Goal: Find specific page/section: Find specific page/section

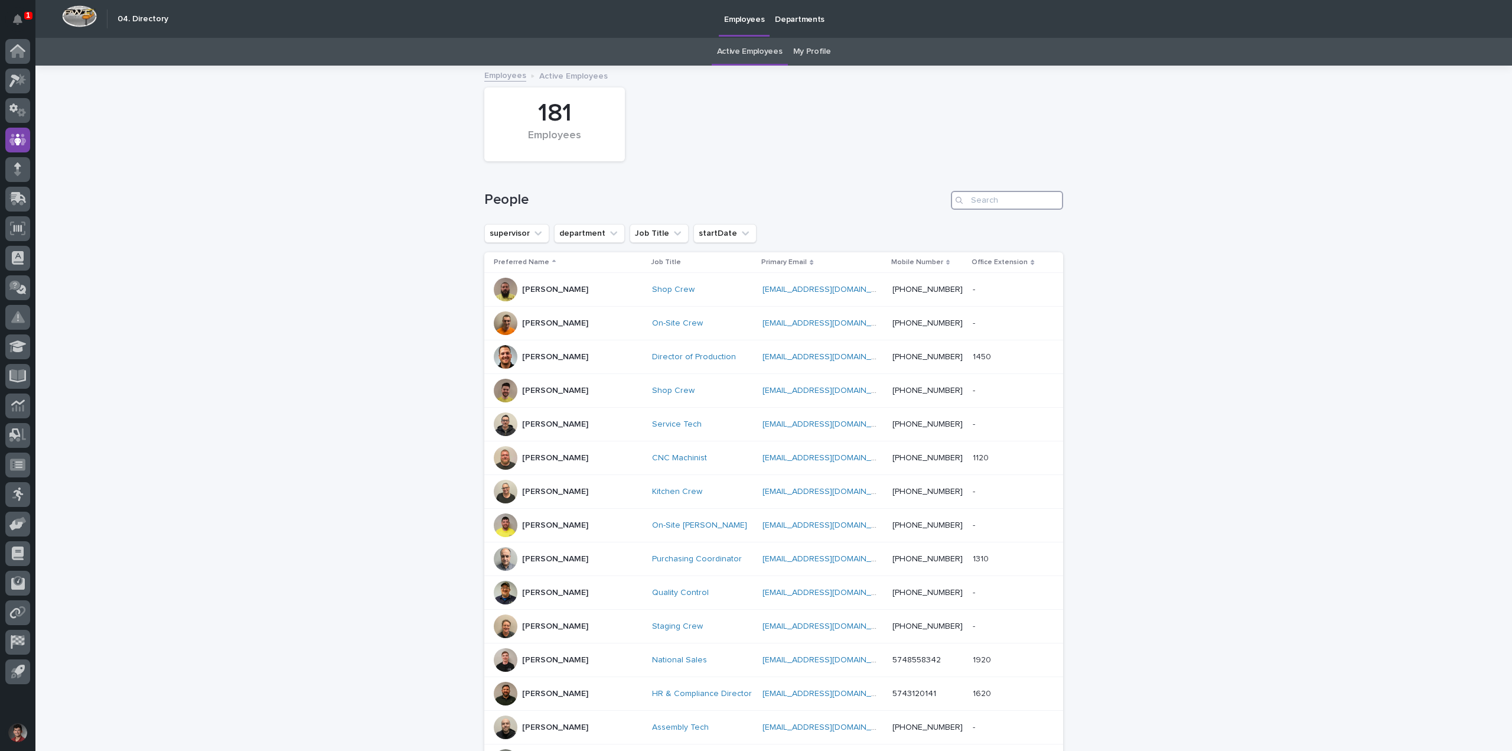
click at [979, 201] on input "Search" at bounding box center [1007, 200] width 112 height 19
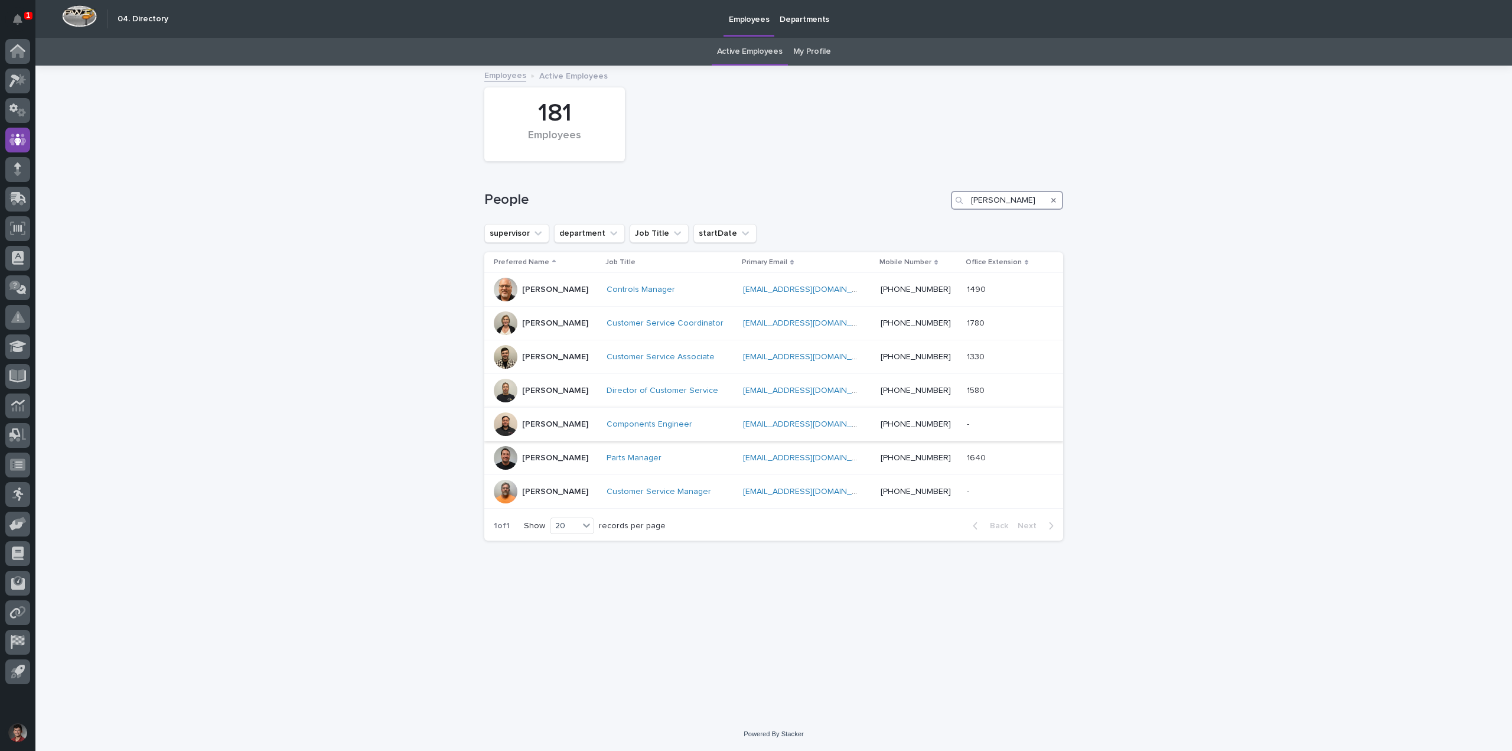
type input "[PERSON_NAME]"
click at [591, 423] on div "[PERSON_NAME]" at bounding box center [545, 424] width 103 height 24
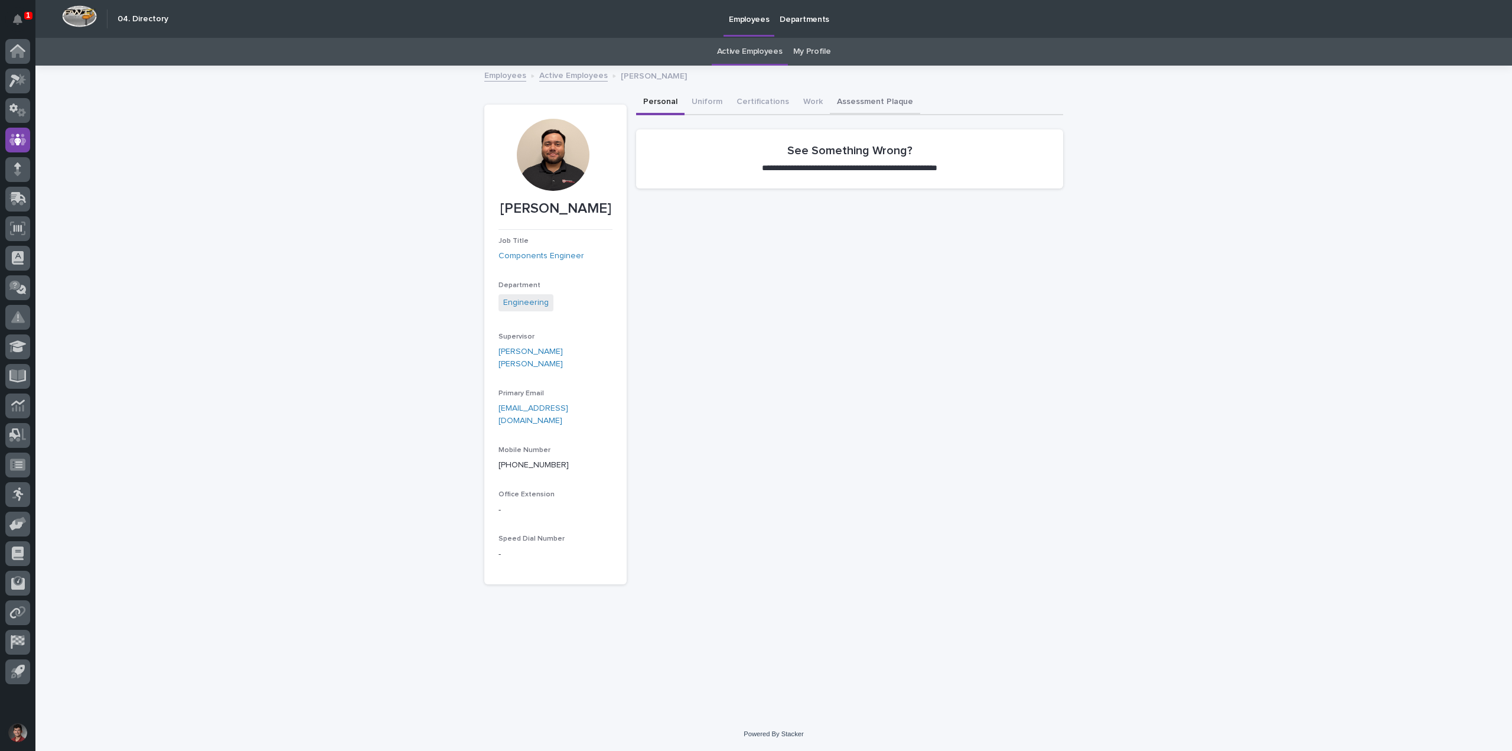
click at [871, 98] on button "Assessment Plaque" at bounding box center [875, 102] width 90 height 25
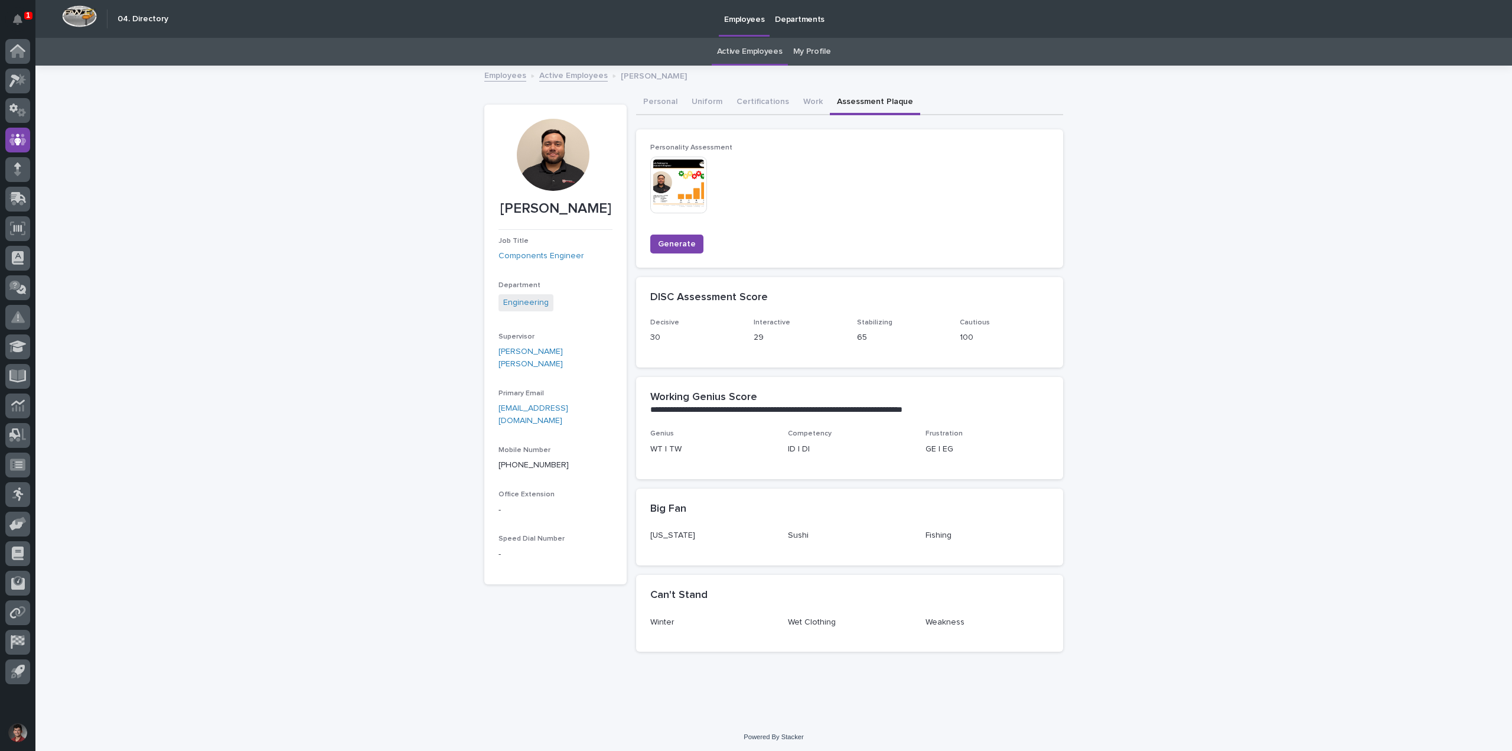
click at [670, 191] on img at bounding box center [678, 185] width 57 height 57
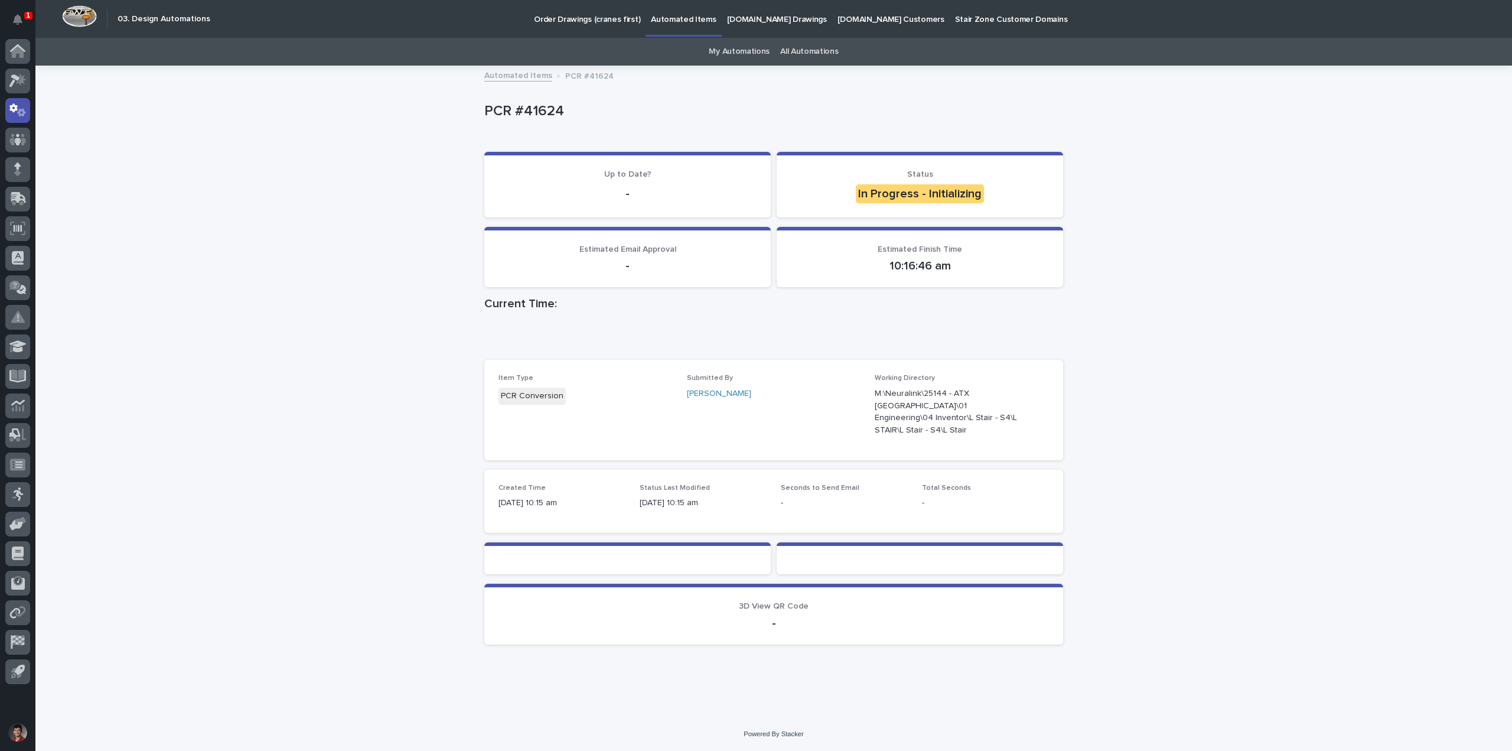
click at [1006, 119] on p "PCR #41624" at bounding box center [771, 111] width 574 height 17
